Goal: Task Accomplishment & Management: Use online tool/utility

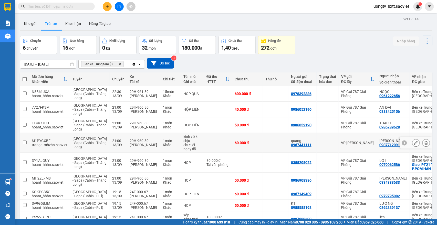
scroll to position [72, 0]
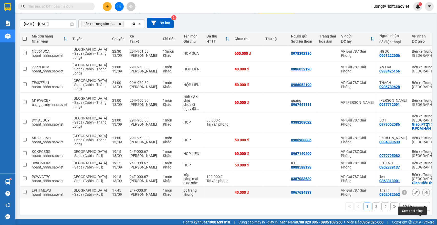
click at [423, 188] on button at bounding box center [426, 192] width 7 height 9
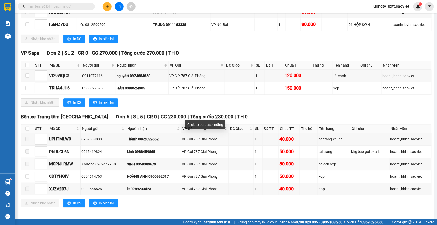
scroll to position [444, 0]
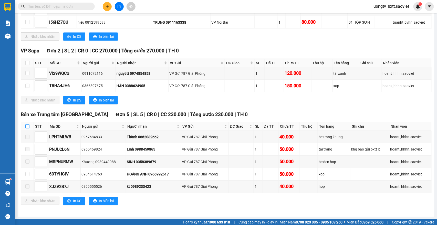
click at [28, 125] on input "checkbox" at bounding box center [27, 126] width 4 height 4
checkbox input "true"
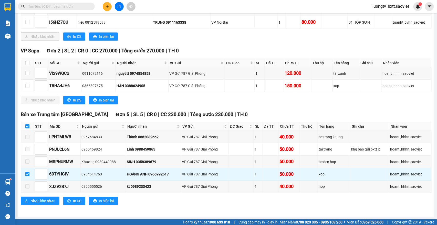
click at [28, 125] on input "checkbox" at bounding box center [27, 126] width 4 height 4
checkbox input "true"
click at [26, 124] on input "checkbox" at bounding box center [27, 126] width 4 height 4
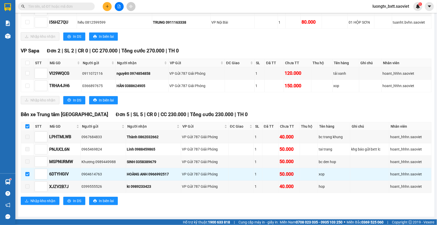
checkbox input "false"
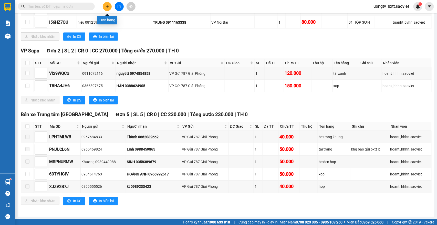
click at [107, 8] on button at bounding box center [107, 6] width 9 height 9
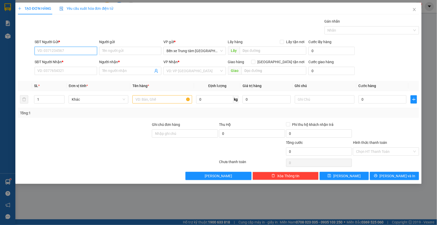
click at [81, 50] on input "SĐT Người Gửi *" at bounding box center [66, 51] width 63 height 8
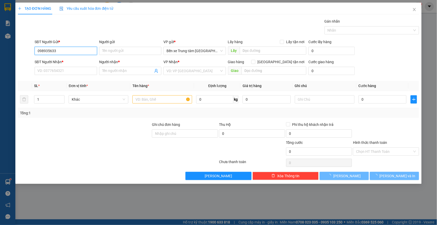
type input "0989356333"
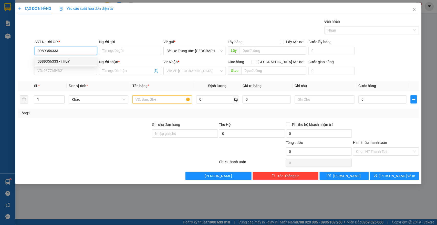
click at [78, 64] on div "0989356333 - THUỶ" at bounding box center [66, 61] width 56 height 6
type input "THUỶ"
type input "0862251276"
type input "thảo"
type input "0989356333"
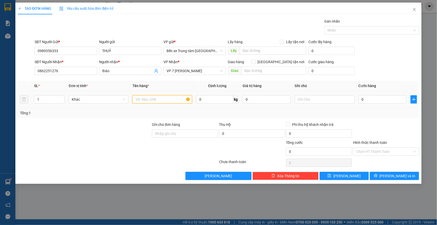
click at [144, 103] on input "text" at bounding box center [163, 99] width 60 height 8
type input "XÔP"
click at [385, 100] on input "0" at bounding box center [383, 99] width 48 height 8
type input "6"
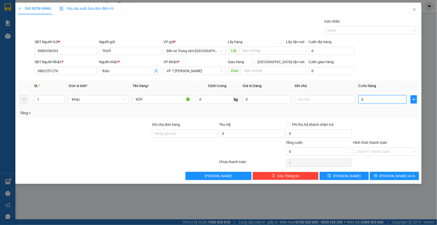
type input "6"
type input "60"
type input "60.000"
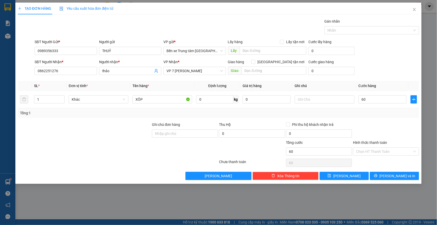
type input "60.000"
drag, startPoint x: 372, startPoint y: 58, endPoint x: 373, endPoint y: 63, distance: 4.7
click at [372, 58] on form "SĐT Người Gửi * 0989356333 Người gửi THUỶ VP gửi * Bến xe Trung tâm Lào Cai Lấy…" at bounding box center [219, 58] width 402 height 38
click at [392, 178] on span "[PERSON_NAME] và In" at bounding box center [398, 176] width 36 height 6
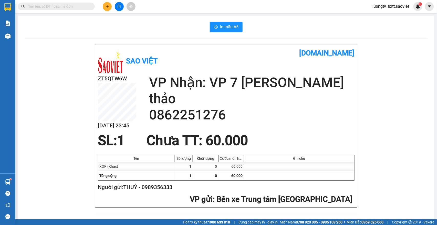
click at [153, 26] on div "In mẫu A5" at bounding box center [226, 27] width 404 height 10
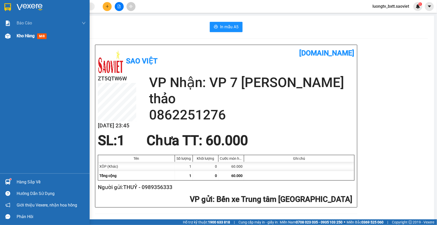
click at [18, 34] on span "Kho hàng" at bounding box center [26, 35] width 18 height 5
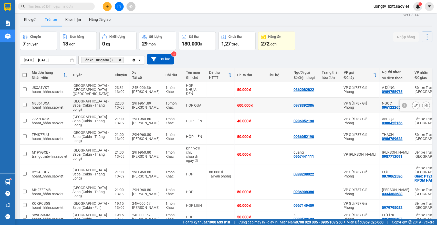
scroll to position [72, 0]
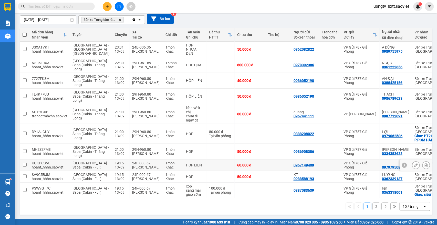
click at [423, 160] on button at bounding box center [426, 164] width 7 height 9
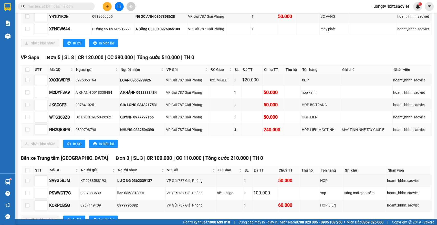
scroll to position [861, 0]
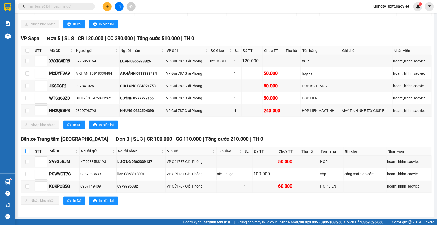
click at [26, 150] on input "checkbox" at bounding box center [27, 151] width 4 height 4
checkbox input "true"
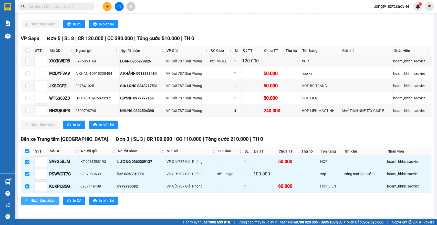
click at [32, 199] on span "Nhập kho nhận" at bounding box center [42, 201] width 25 height 6
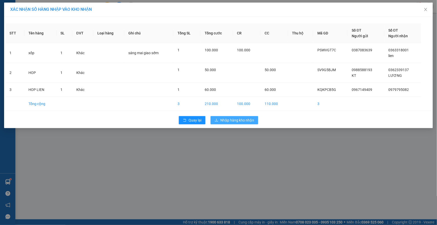
click at [234, 118] on span "Nhập hàng kho nhận" at bounding box center [237, 120] width 34 height 6
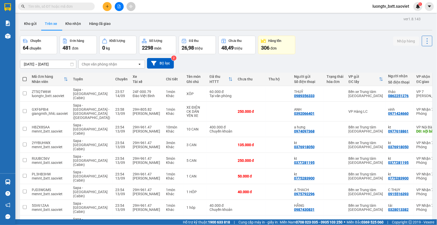
click at [114, 64] on div "Chọn văn phòng nhận" at bounding box center [99, 64] width 35 height 5
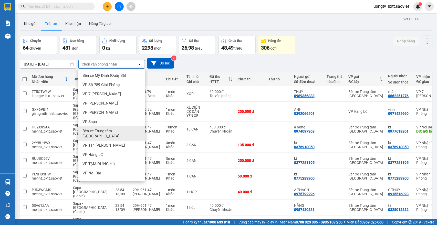
click at [107, 128] on div "Bến xe Trung tâm [GEOGRAPHIC_DATA]" at bounding box center [111, 133] width 67 height 14
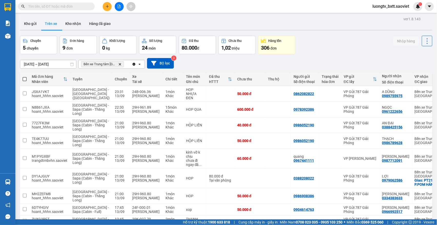
click at [361, 50] on div "Chuyến 5 chuyến Đơn hàng 9 đơn Khối lượng 0 kg Số lượng 24 món Đã thu 80.000 đ …" at bounding box center [226, 45] width 413 height 18
click at [71, 25] on button "Kho nhận" at bounding box center [73, 23] width 24 height 12
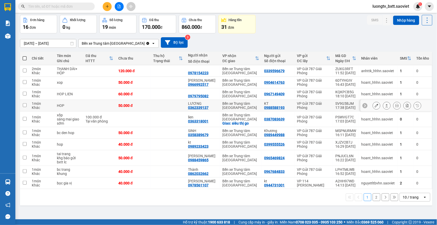
scroll to position [24, 0]
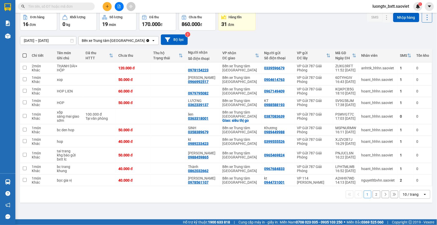
click at [310, 208] on div "ver 1.8.143 Kho gửi Trên xe Kho nhận Hàng đã giao Đơn hàng 16 đơn Khối lượng 0 …" at bounding box center [226, 104] width 417 height 225
click at [373, 197] on button "2" at bounding box center [377, 194] width 8 height 8
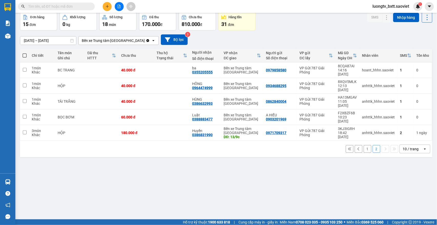
click at [335, 37] on div "12/09/2025 – 14/09/2025 Press the down arrow key to interact with the calendar …" at bounding box center [226, 39] width 413 height 11
